Goal: Task Accomplishment & Management: Manage account settings

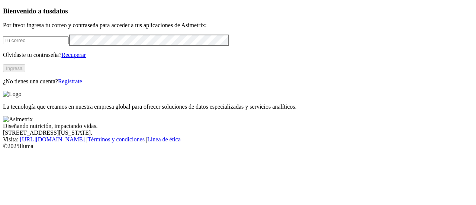
click at [69, 44] on input "email" at bounding box center [36, 40] width 66 height 8
click at [69, 44] on input "almartinezm@gmail.com" at bounding box center [36, 40] width 66 height 8
type input "[PERSON_NAME][EMAIL_ADDRESS][PERSON_NAME][DOMAIN_NAME]"
click at [86, 58] on link "Recuperar" at bounding box center [73, 55] width 25 height 6
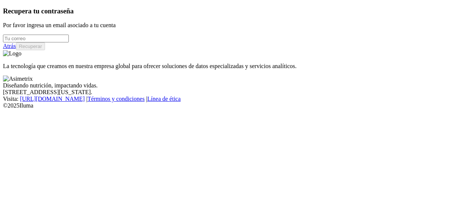
click at [69, 42] on input "email" at bounding box center [36, 39] width 66 height 8
type input "[PERSON_NAME][EMAIL_ADDRESS][PERSON_NAME][DOMAIN_NAME]"
click at [45, 50] on button "Recuperar" at bounding box center [30, 46] width 29 height 8
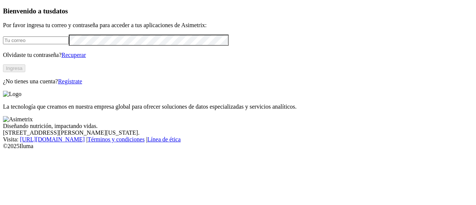
click at [69, 44] on input "email" at bounding box center [36, 40] width 66 height 8
type input "[PERSON_NAME][EMAIL_ADDRESS][PERSON_NAME][DOMAIN_NAME]"
click at [25, 72] on button "Ingresa" at bounding box center [14, 68] width 22 height 8
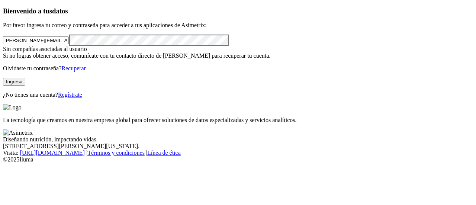
click at [82, 98] on link "Regístrate" at bounding box center [70, 95] width 24 height 6
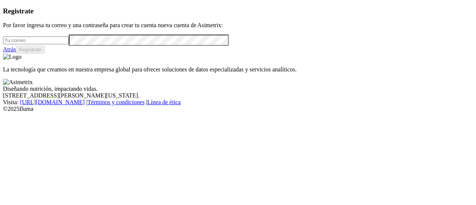
type input "[PERSON_NAME][EMAIL_ADDRESS][PERSON_NAME][DOMAIN_NAME]"
click at [45, 54] on button "Regístrate" at bounding box center [30, 50] width 29 height 8
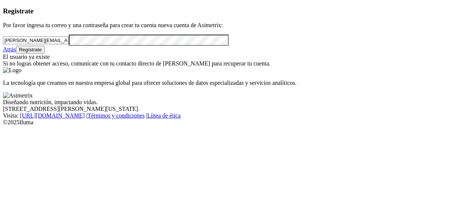
click at [45, 54] on button "Regístrate" at bounding box center [30, 50] width 29 height 8
click at [206, 67] on div "La tecnología que creamos en nuestra empresa global para ofrecer soluciones de …" at bounding box center [238, 76] width 470 height 19
click at [16, 52] on link "Atrás" at bounding box center [9, 49] width 13 height 6
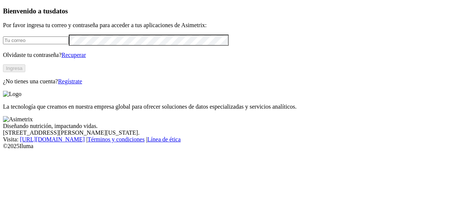
type input "[PERSON_NAME][EMAIL_ADDRESS][PERSON_NAME][DOMAIN_NAME]"
click at [25, 72] on button "Ingresa" at bounding box center [14, 68] width 22 height 8
type input "[PERSON_NAME][EMAIL_ADDRESS][PERSON_NAME][DOMAIN_NAME]"
click at [25, 72] on button "Ingresa" at bounding box center [14, 68] width 22 height 8
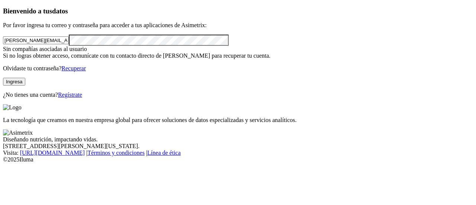
click at [151, 59] on div "Sin compañías asociadas al usuario Si no logras obtener acceso, comunícate con …" at bounding box center [238, 52] width 470 height 13
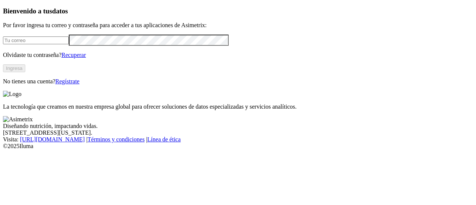
type input "[PERSON_NAME][EMAIL_ADDRESS][PERSON_NAME][DOMAIN_NAME]"
click at [25, 72] on button "Ingresa" at bounding box center [14, 68] width 22 height 8
click at [69, 44] on input "[PERSON_NAME][EMAIL_ADDRESS][PERSON_NAME][DOMAIN_NAME]" at bounding box center [36, 40] width 66 height 8
type input "[PERSON_NAME][EMAIL_ADDRESS][PERSON_NAME][DOMAIN_NAME]"
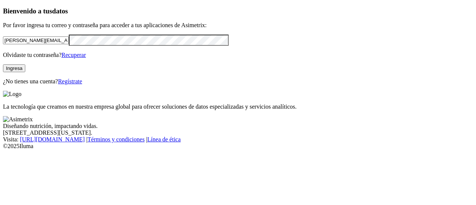
click at [25, 72] on button "Ingresa" at bounding box center [14, 68] width 22 height 8
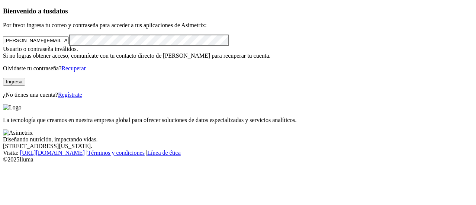
click at [25, 98] on div "Bienvenido a tus datos Por favor ingresa tu correo y contraseña para acceder a …" at bounding box center [238, 52] width 470 height 91
click at [86, 71] on link "Recuperar" at bounding box center [73, 68] width 25 height 6
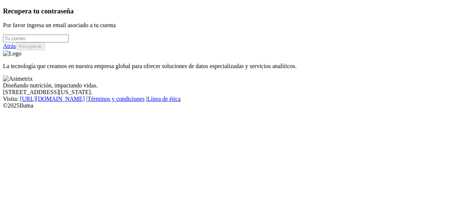
click at [69, 42] on input "email" at bounding box center [36, 39] width 66 height 8
click at [45, 50] on button "Recuperar" at bounding box center [30, 46] width 29 height 8
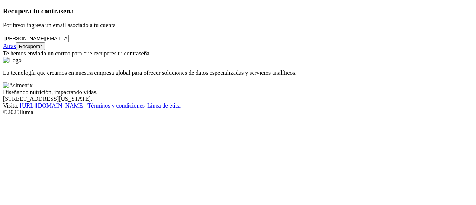
click at [69, 42] on input "[PERSON_NAME][EMAIL_ADDRESS][PERSON_NAME][DOMAIN_NAME]" at bounding box center [36, 39] width 66 height 8
type input "[PERSON_NAME][EMAIL_ADDRESS][PERSON_NAME][DOMAIN_NAME]"
click at [45, 50] on button "Recuperar" at bounding box center [30, 46] width 29 height 8
